Goal: Transaction & Acquisition: Purchase product/service

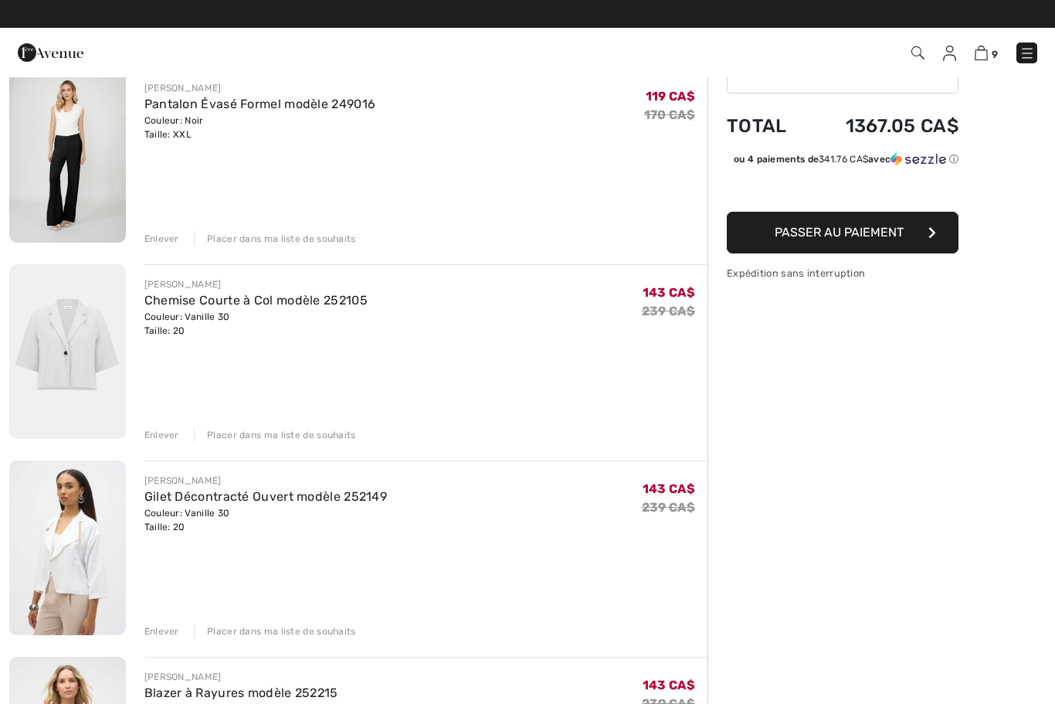
scroll to position [133, 0]
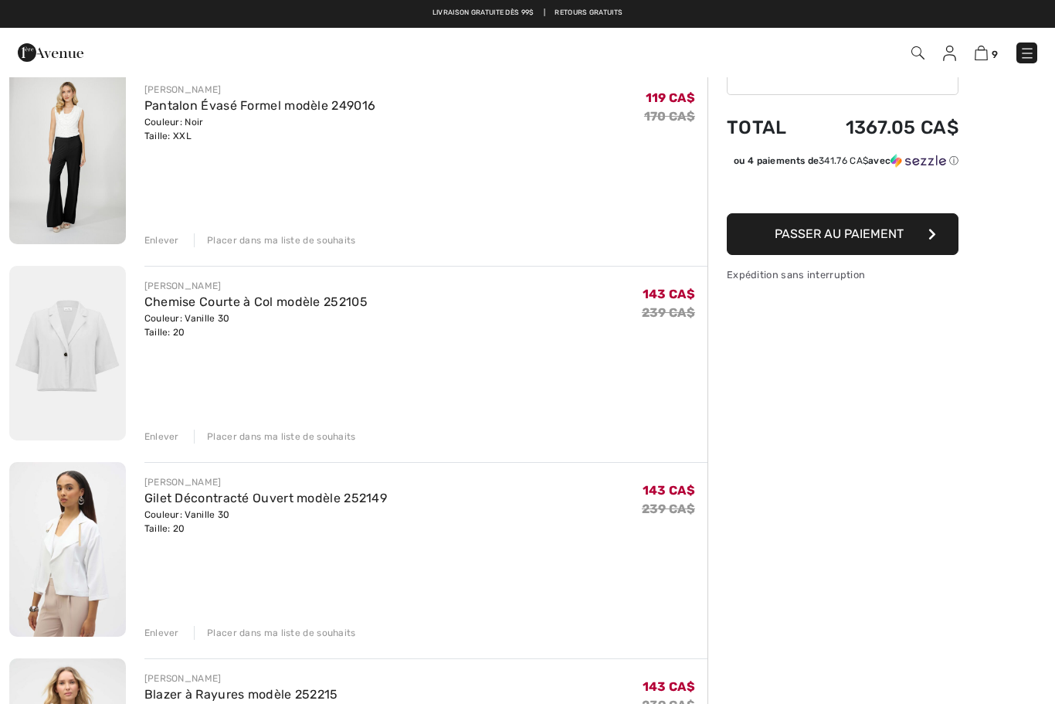
click at [167, 634] on div "Enlever" at bounding box center [161, 633] width 35 height 14
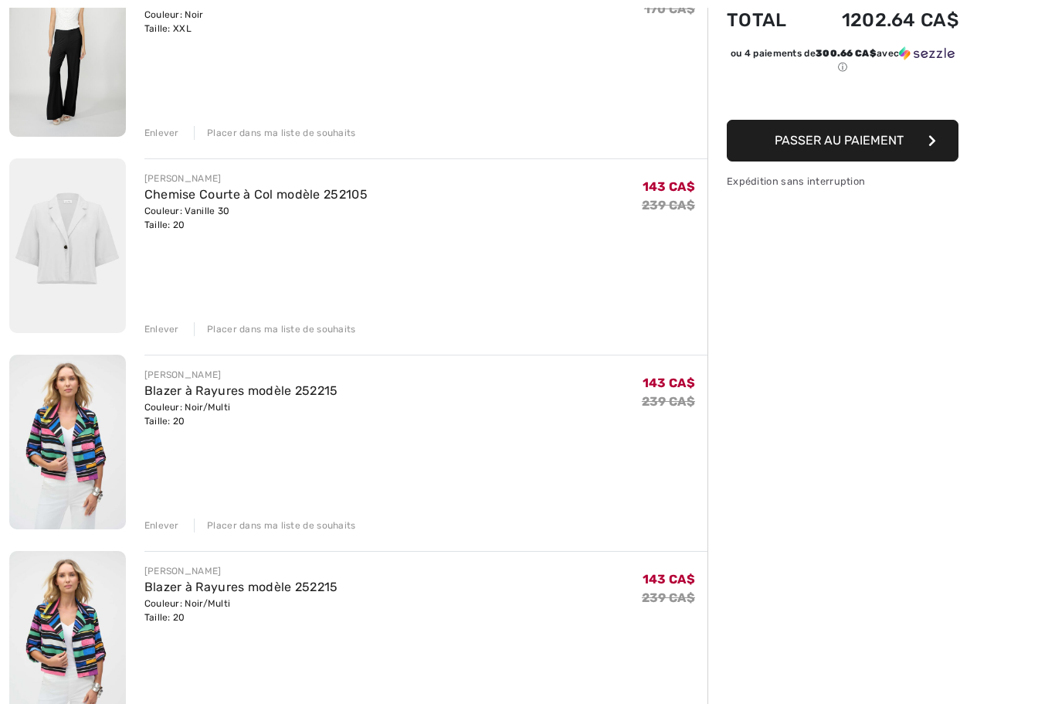
scroll to position [242, 0]
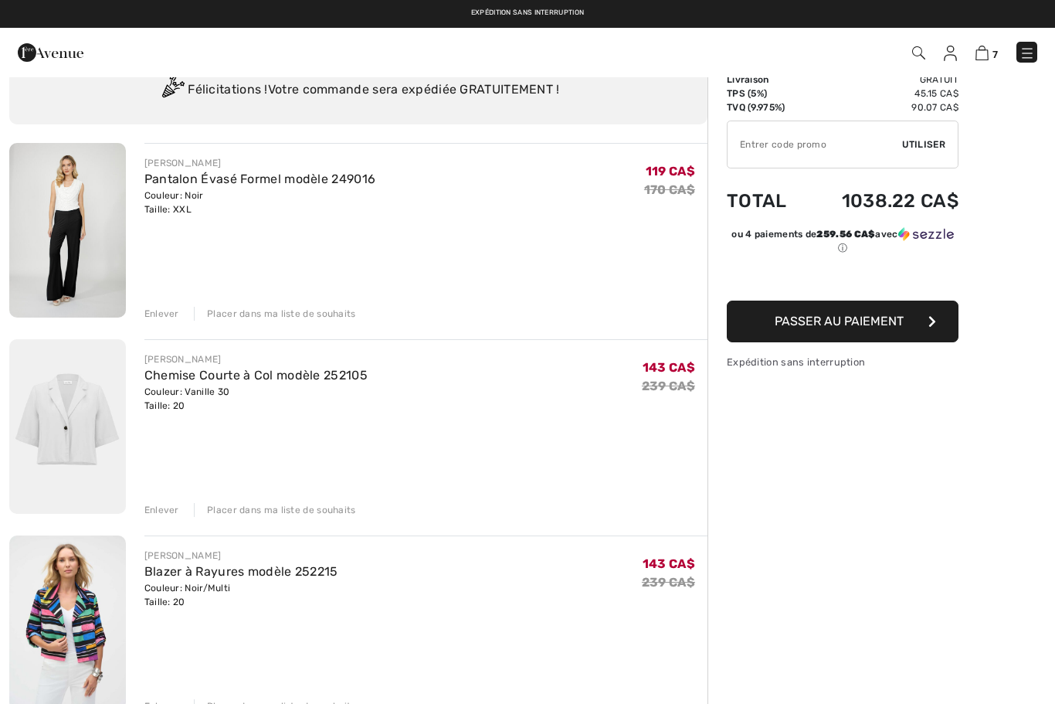
scroll to position [0, 0]
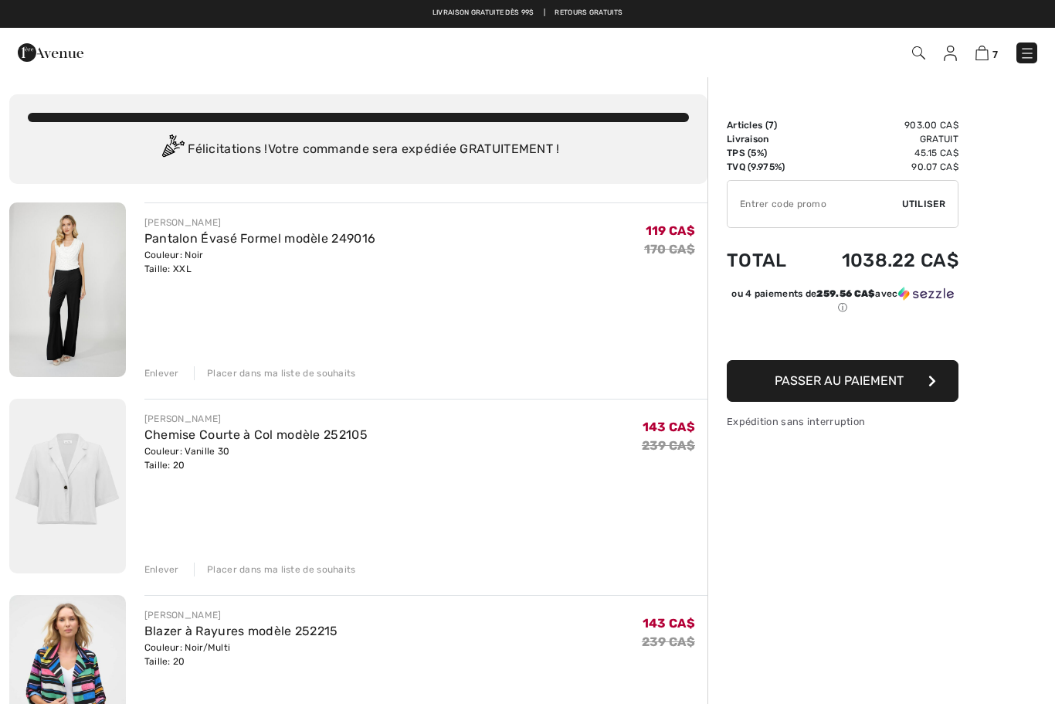
click at [805, 207] on input "TEXT" at bounding box center [814, 204] width 175 height 46
type input "W"
type input "EXTRA20"
click at [928, 208] on span "Utiliser" at bounding box center [923, 204] width 43 height 14
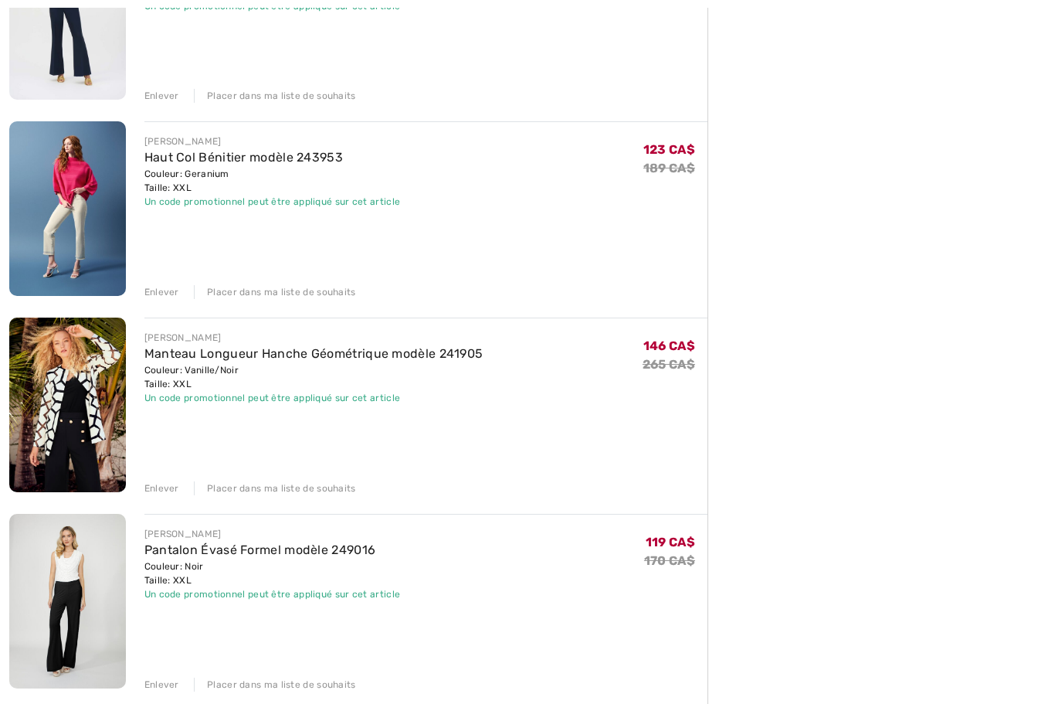
scroll to position [1127, 0]
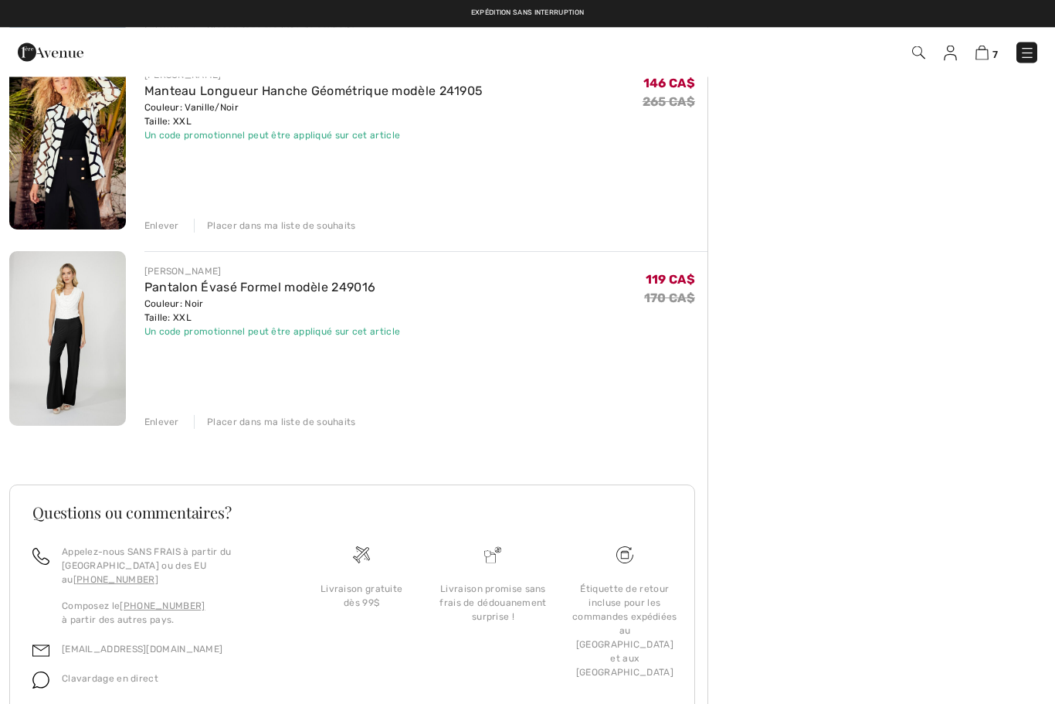
click at [169, 422] on div "Enlever" at bounding box center [161, 422] width 35 height 14
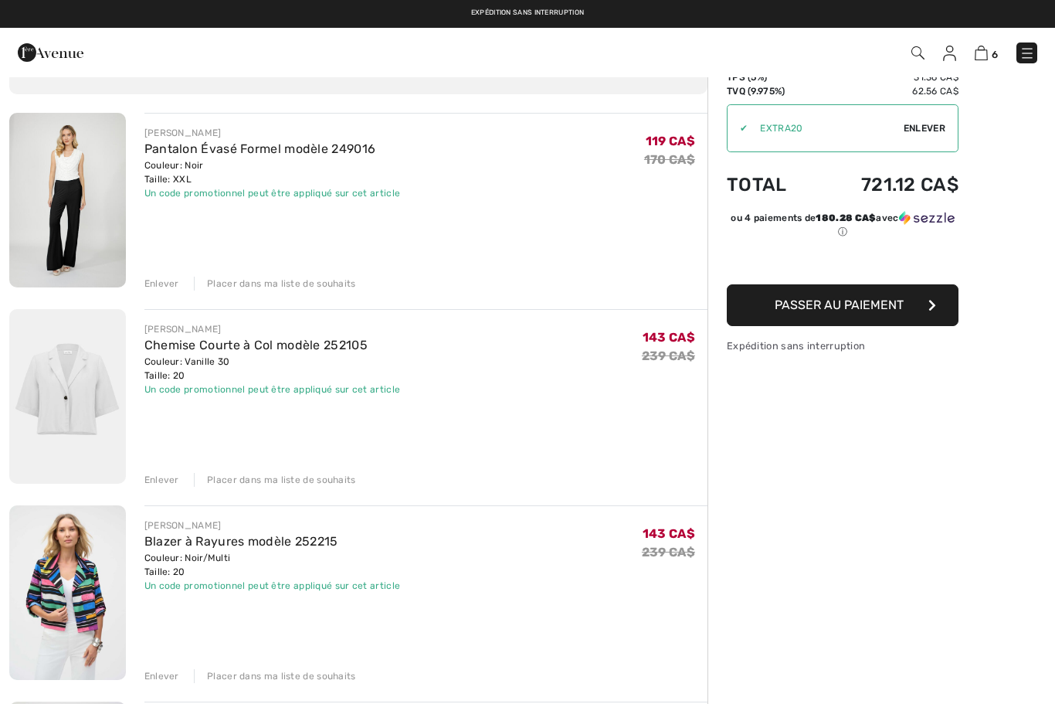
scroll to position [0, 0]
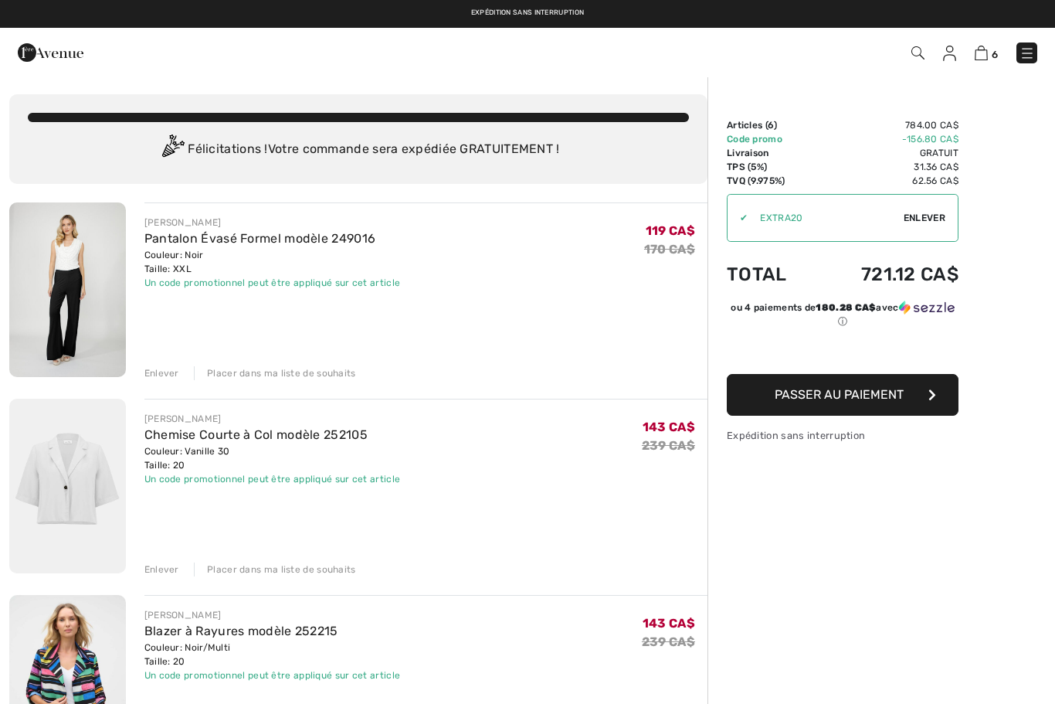
click at [168, 570] on div "Enlever" at bounding box center [161, 569] width 35 height 14
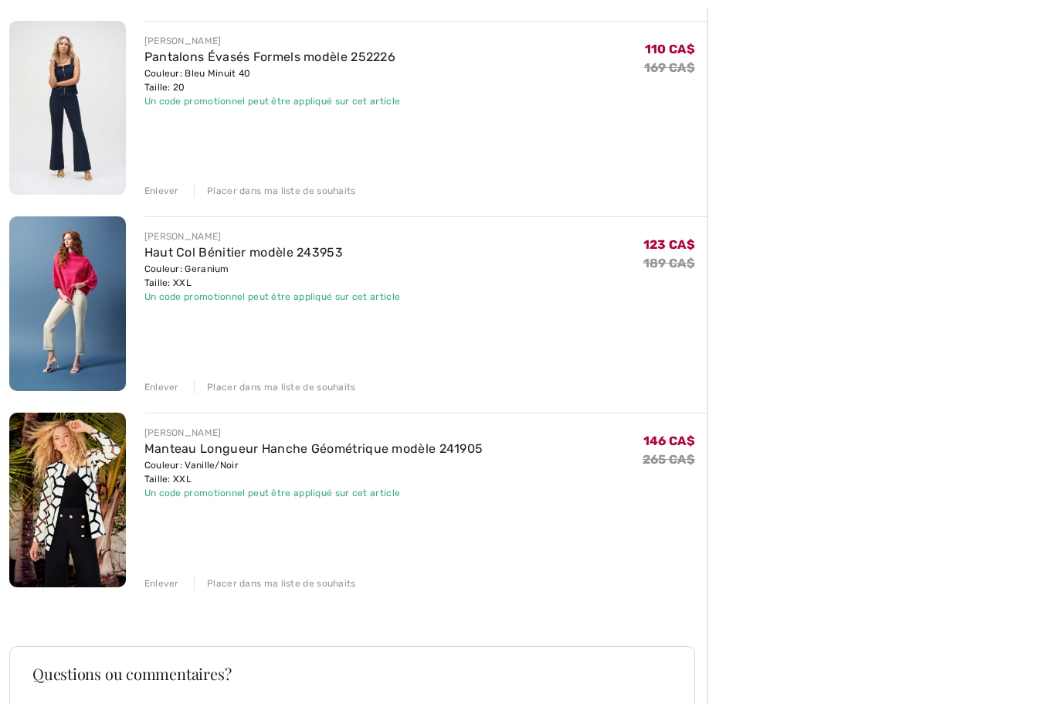
scroll to position [575, 0]
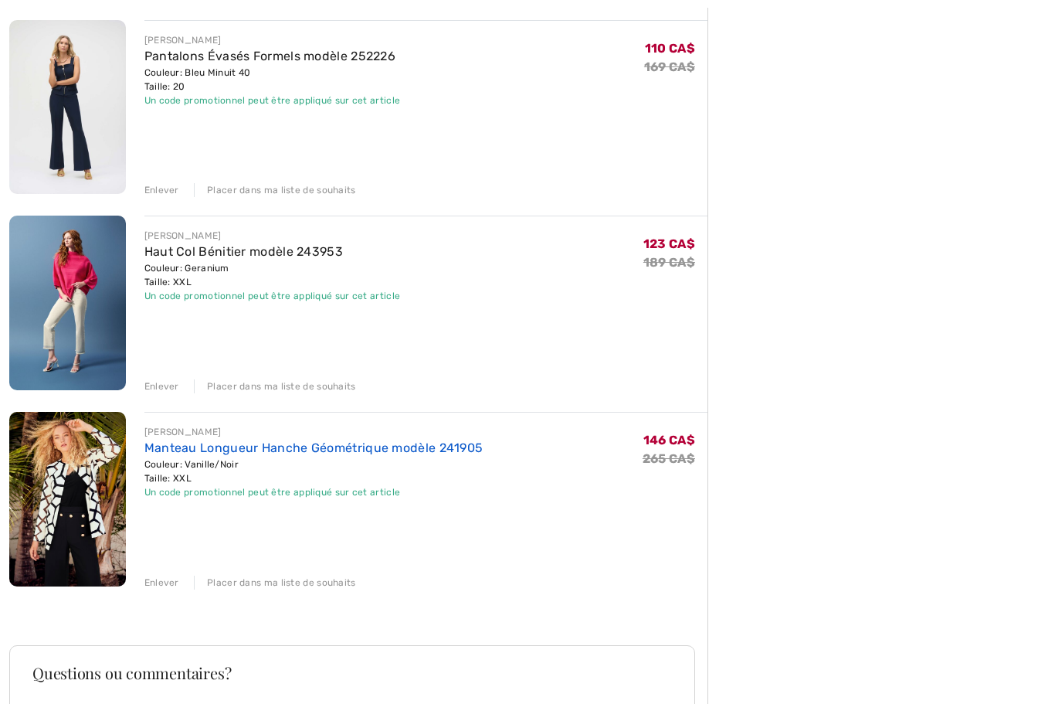
click at [188, 453] on link "Manteau Longueur Hanche Géométrique modèle 241905" at bounding box center [313, 447] width 339 height 15
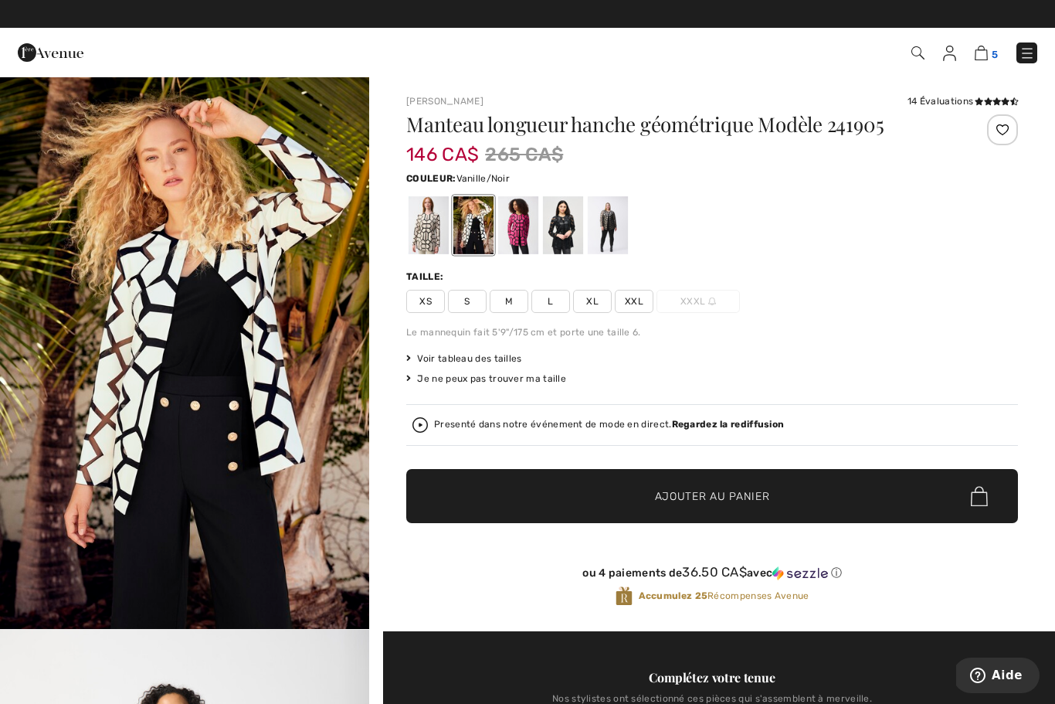
click at [982, 55] on img at bounding box center [981, 53] width 13 height 15
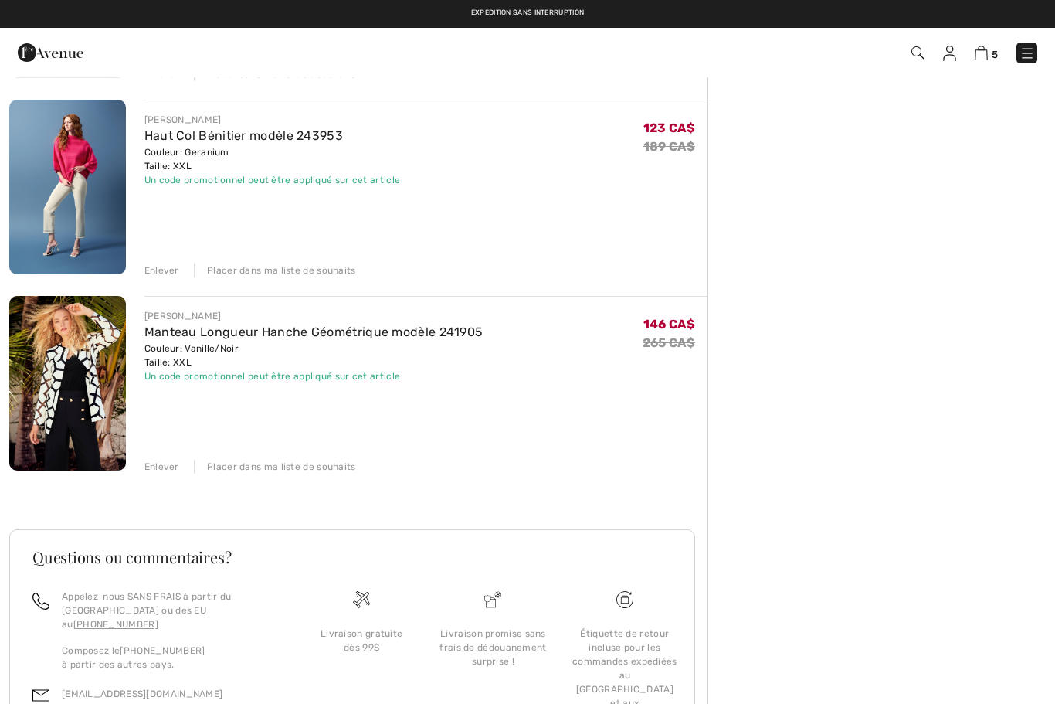
scroll to position [676, 0]
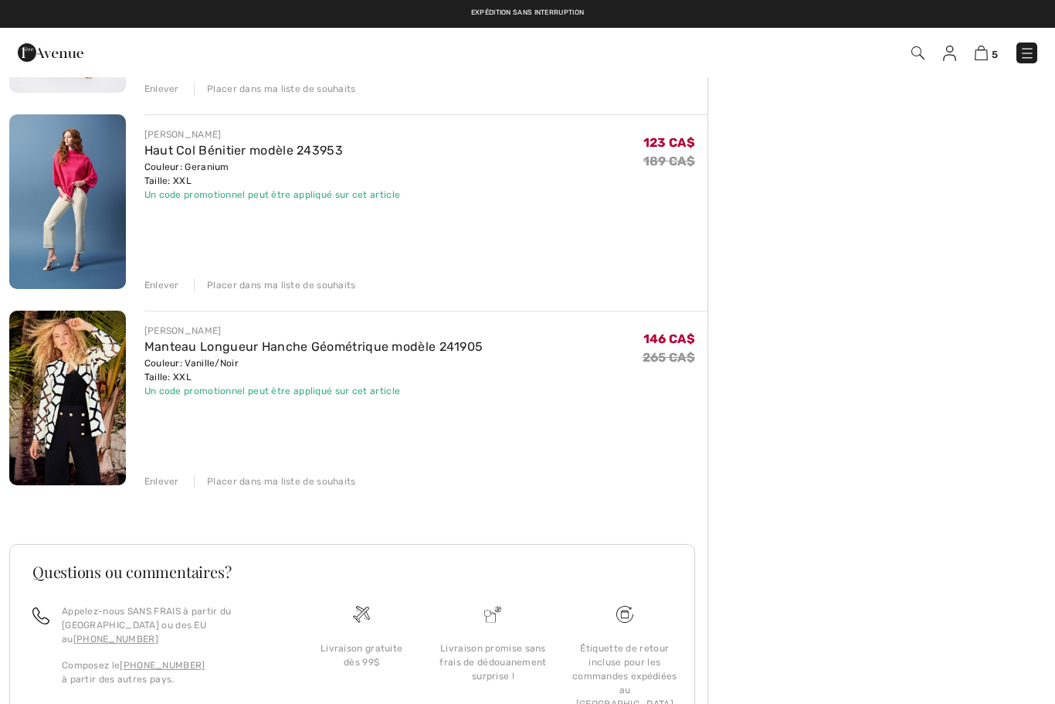
click at [164, 476] on div "Enlever" at bounding box center [161, 481] width 35 height 14
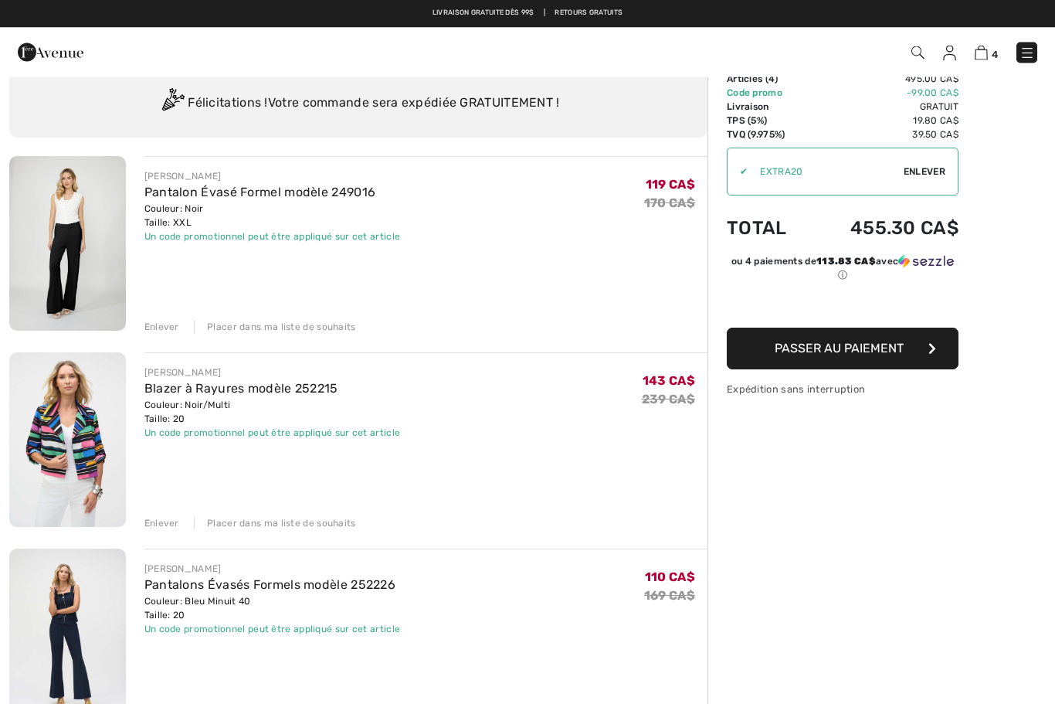
scroll to position [31, 0]
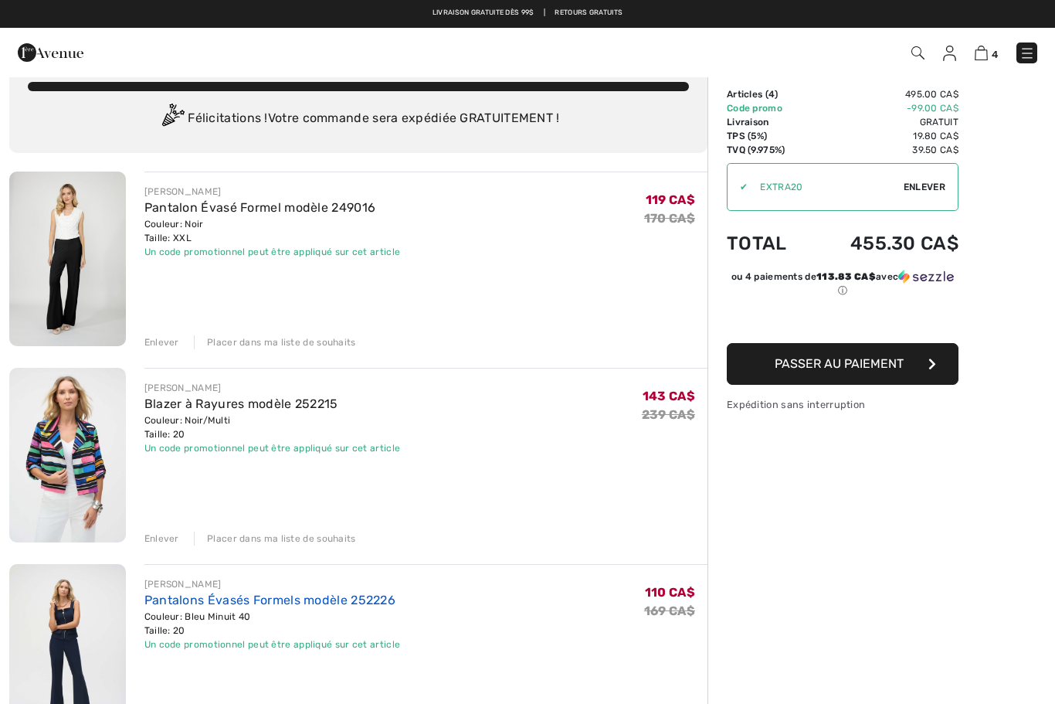
click at [240, 605] on link "Pantalons Évasés Formels modèle 252226" at bounding box center [269, 599] width 251 height 15
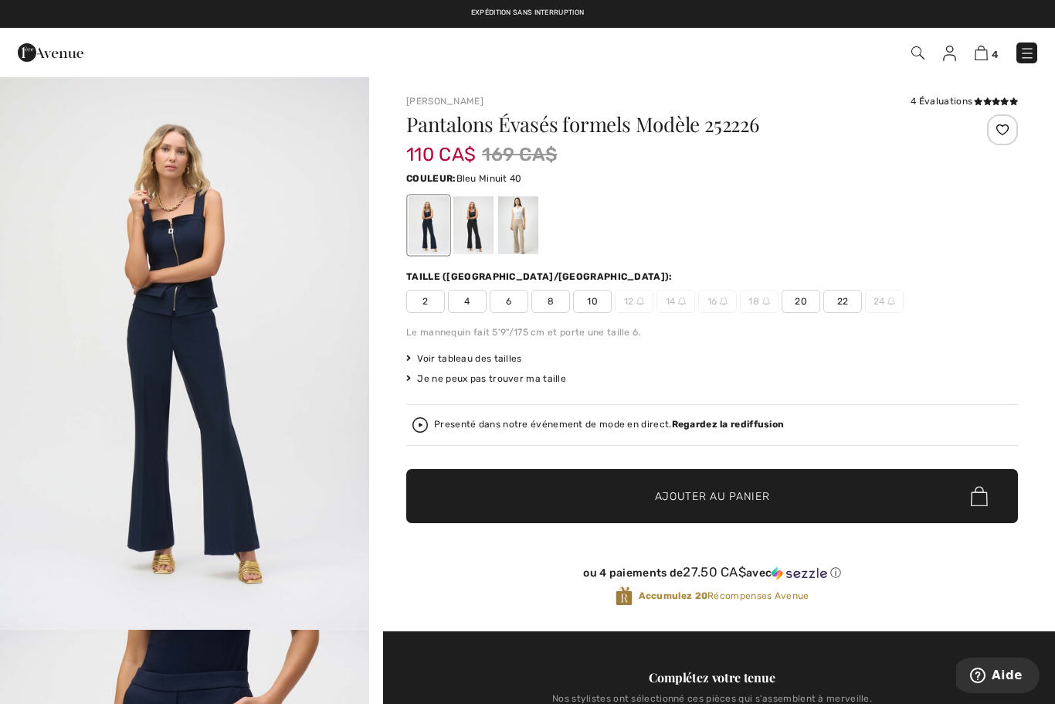
click at [483, 229] on div at bounding box center [473, 225] width 40 height 58
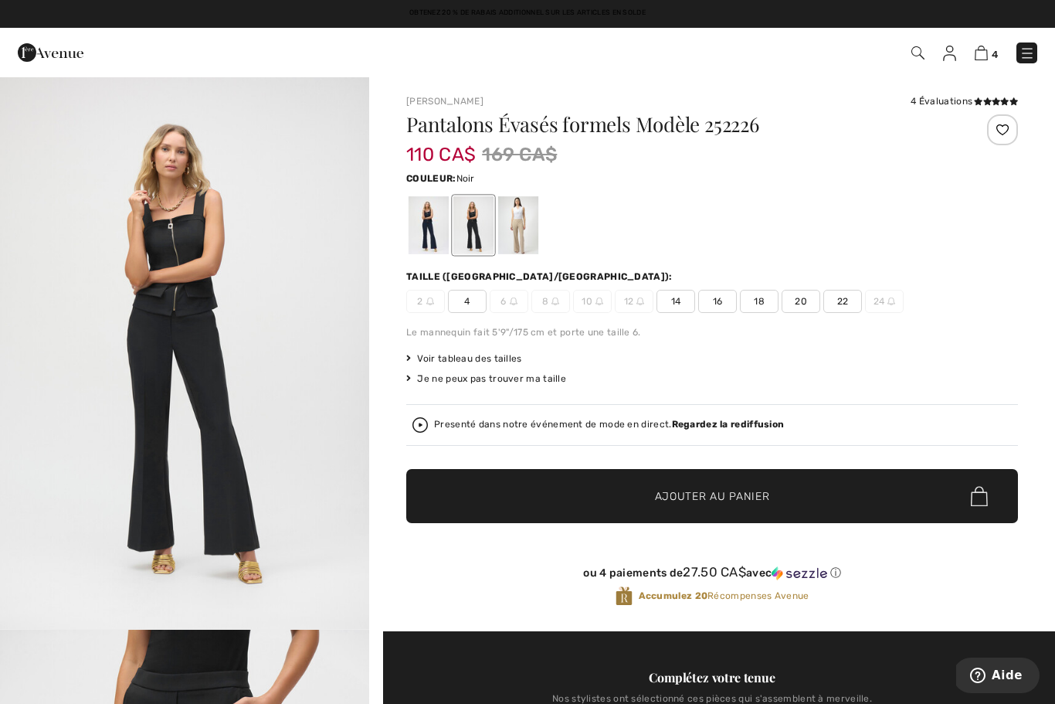
click at [762, 304] on span "18" at bounding box center [759, 301] width 39 height 23
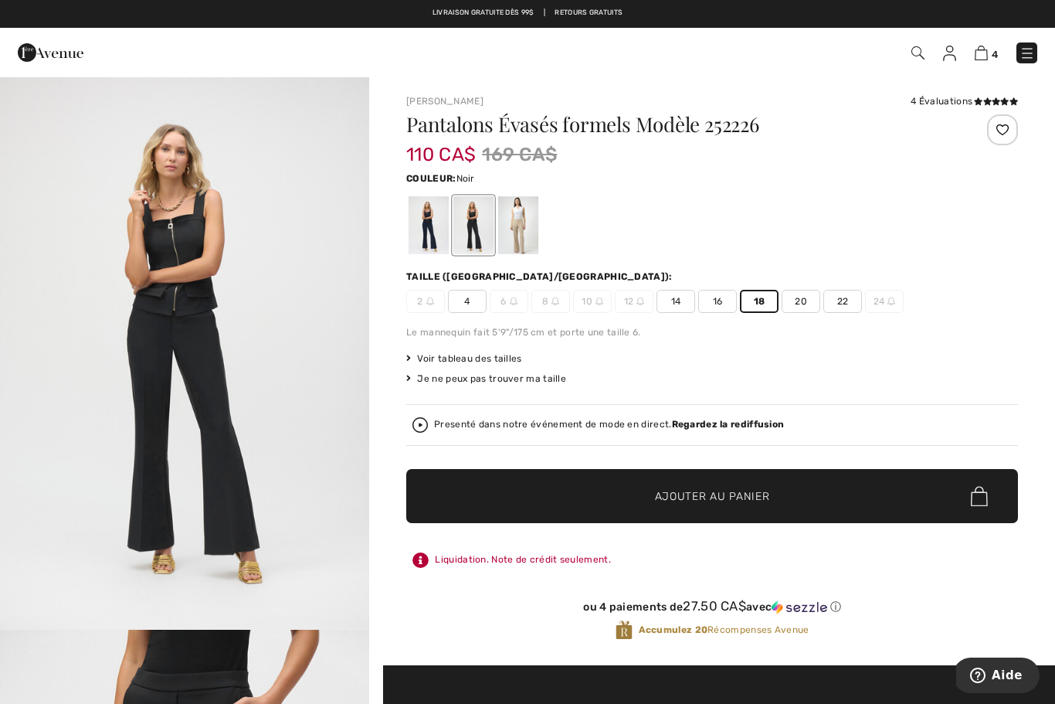
click at [835, 497] on span "✔ Ajouté au panier Ajouter au panier" at bounding box center [712, 496] width 612 height 54
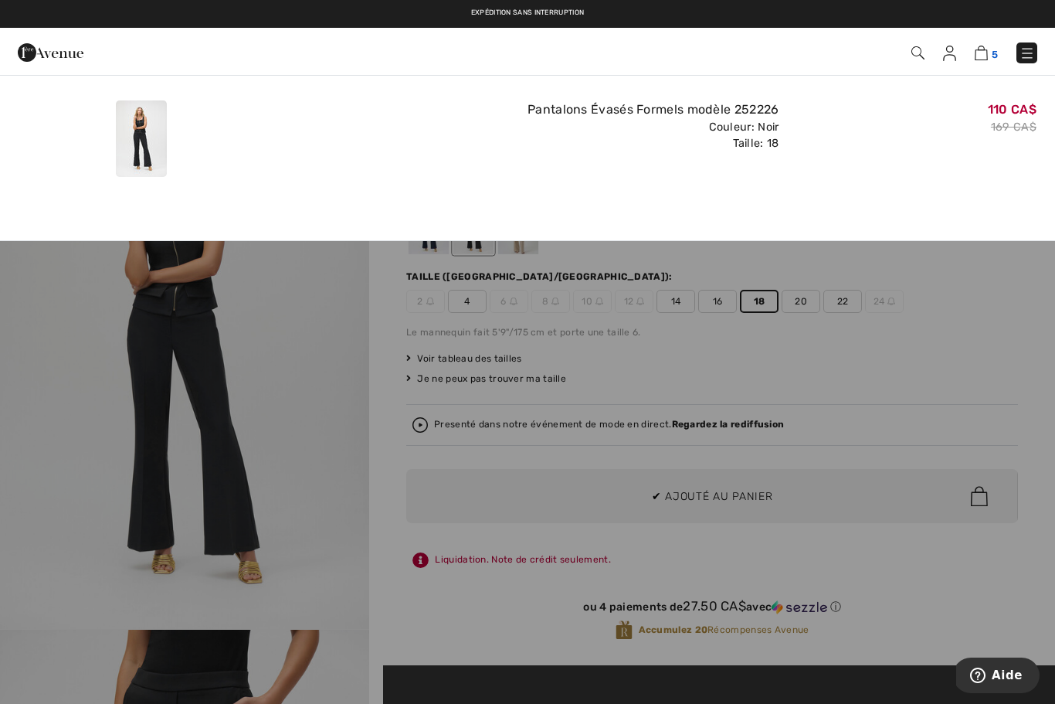
click at [992, 49] on span "5" at bounding box center [995, 55] width 6 height 12
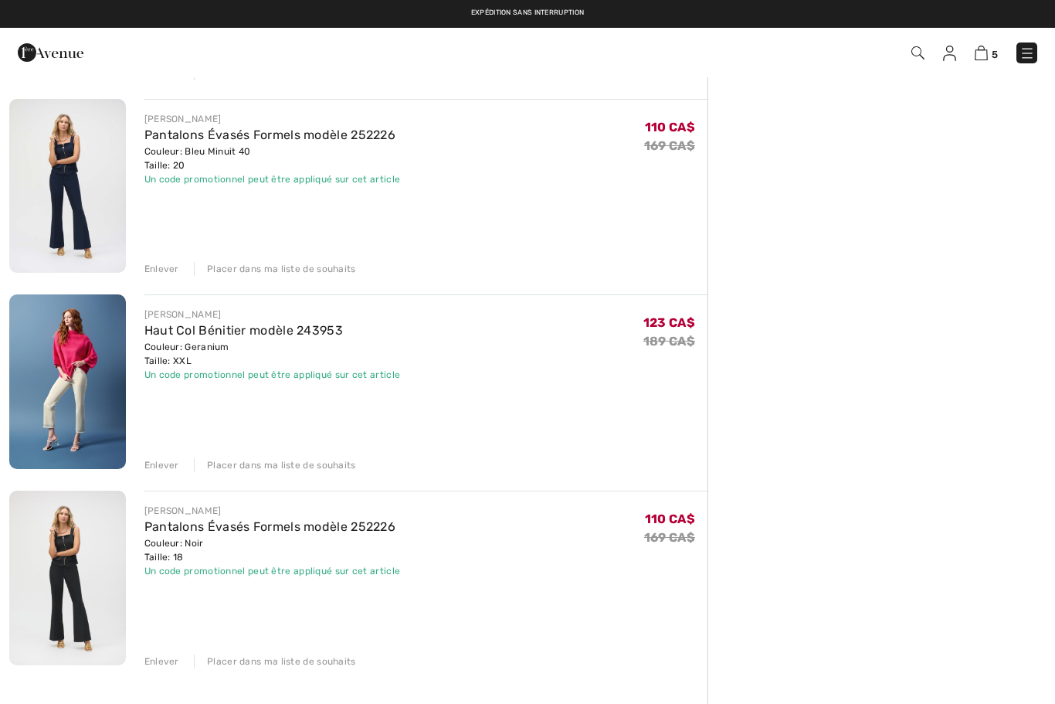
scroll to position [494, 0]
click at [164, 275] on div "Enlever" at bounding box center [161, 270] width 35 height 14
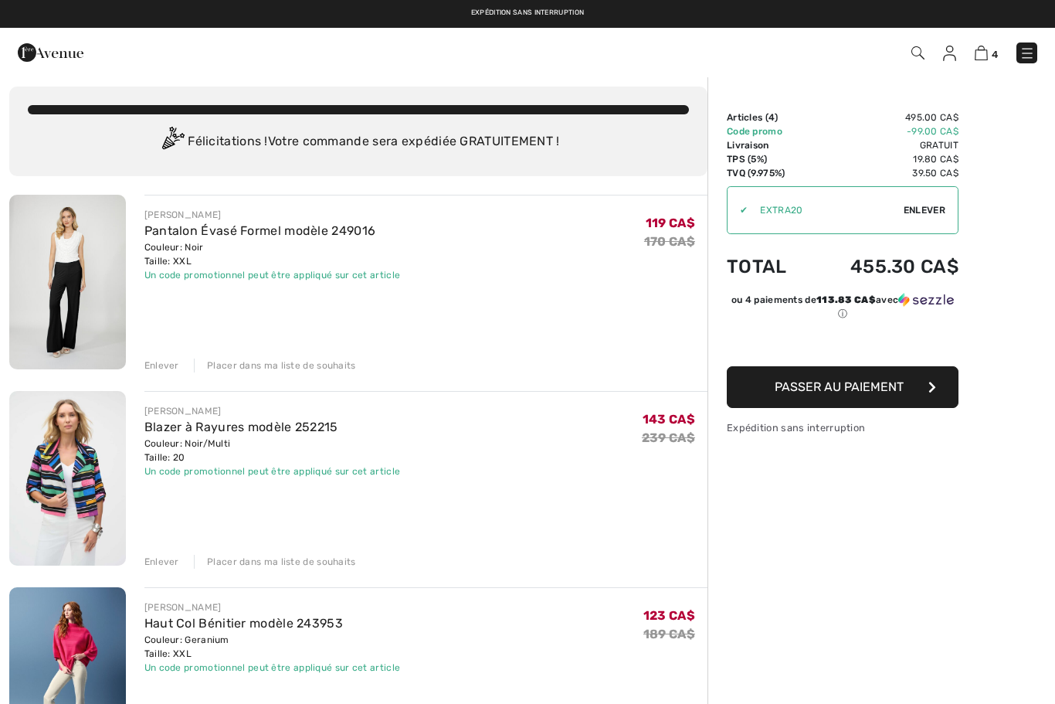
scroll to position [0, 0]
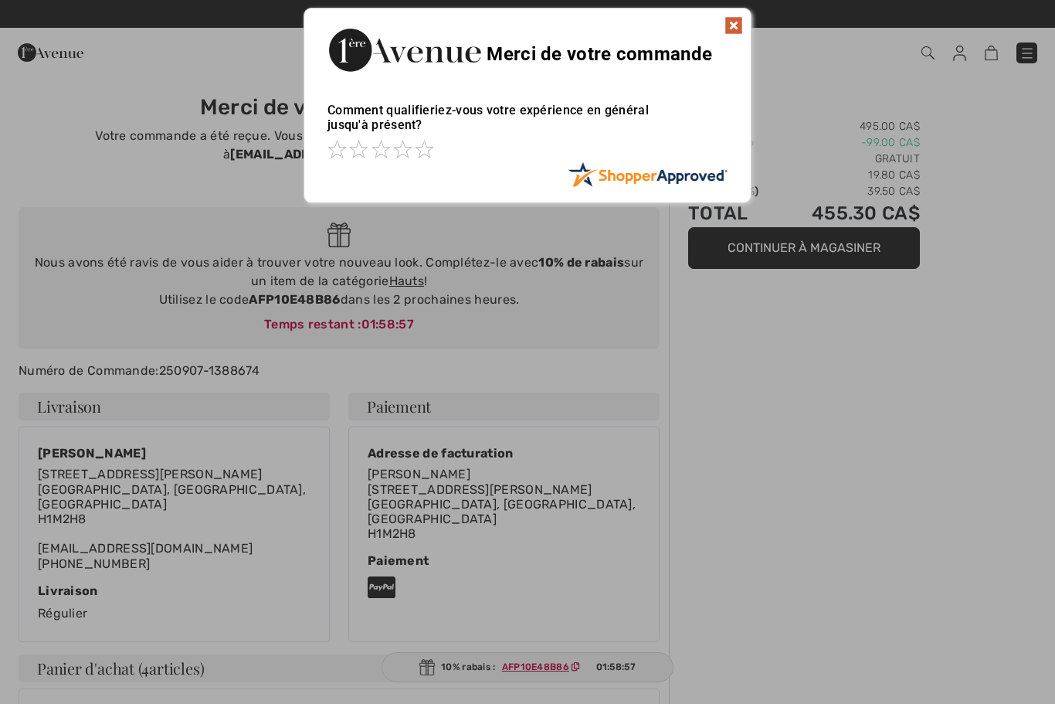
click at [739, 20] on img at bounding box center [733, 25] width 19 height 19
